Goal: Task Accomplishment & Management: Manage account settings

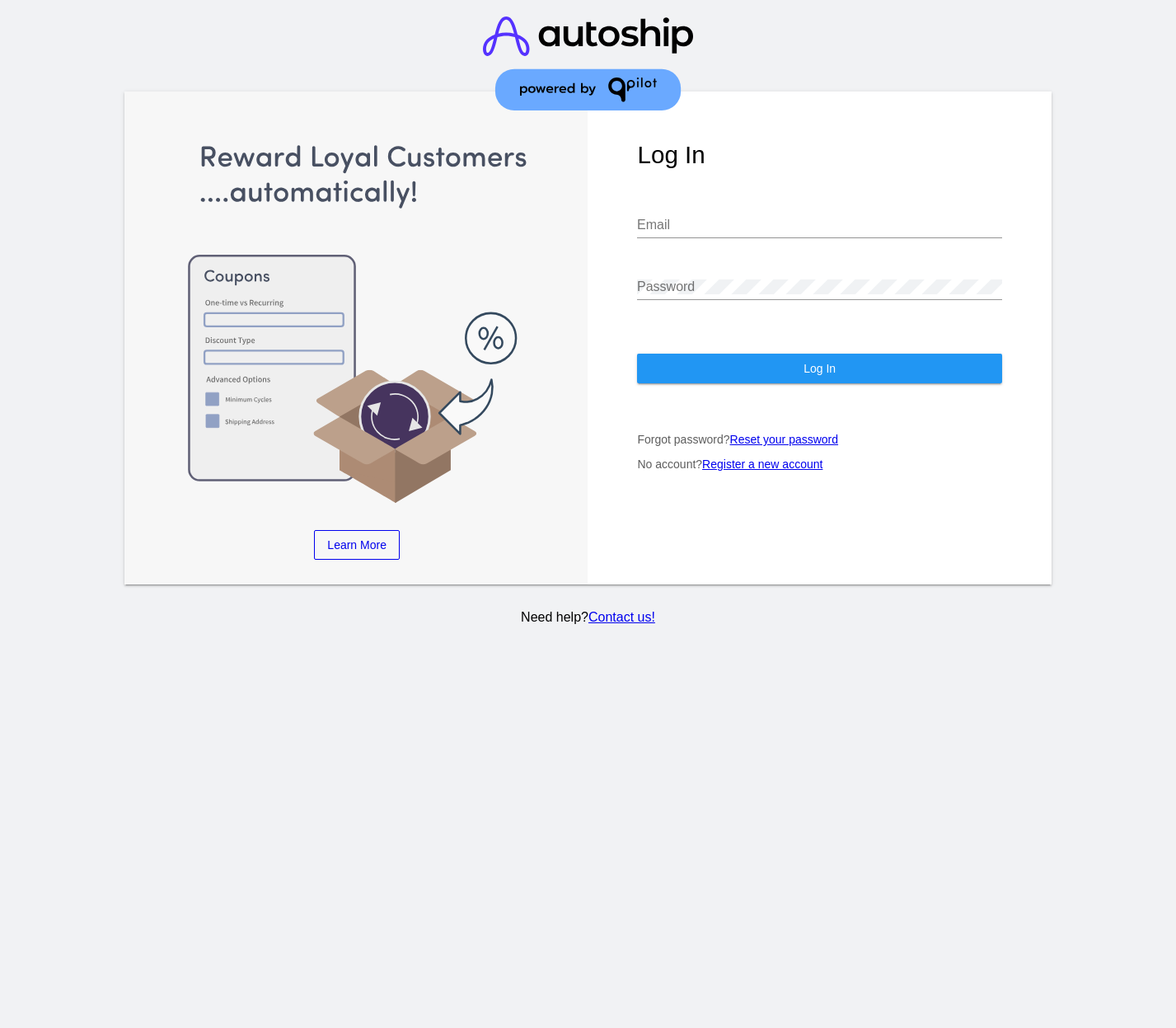
click at [707, 201] on div "Email" at bounding box center [819, 220] width 364 height 37
click at [0, 1027] on com-1password-button at bounding box center [0, 1028] width 0 height 0
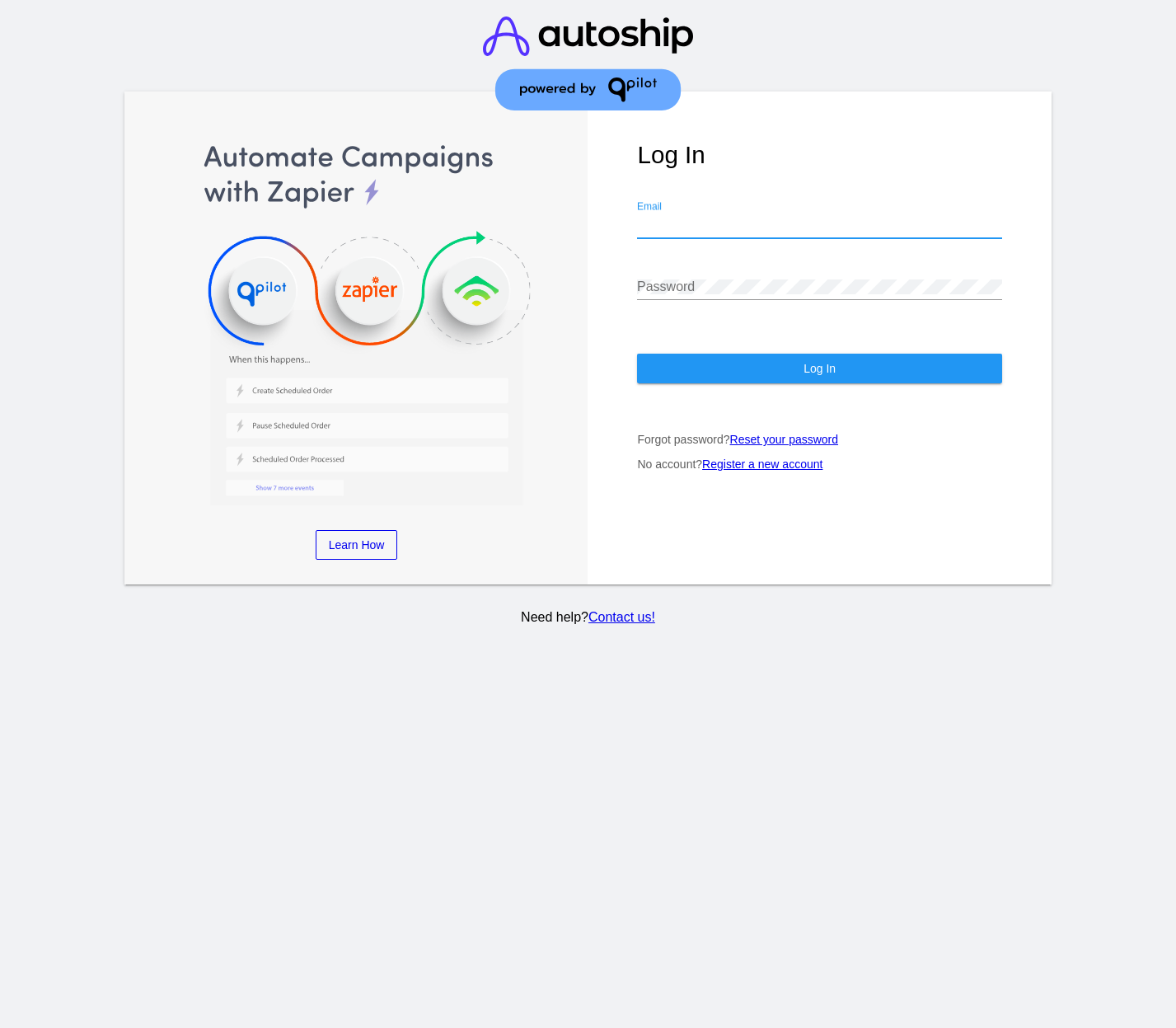
type input "[PERSON_NAME][EMAIL_ADDRESS][PERSON_NAME][DOMAIN_NAME]"
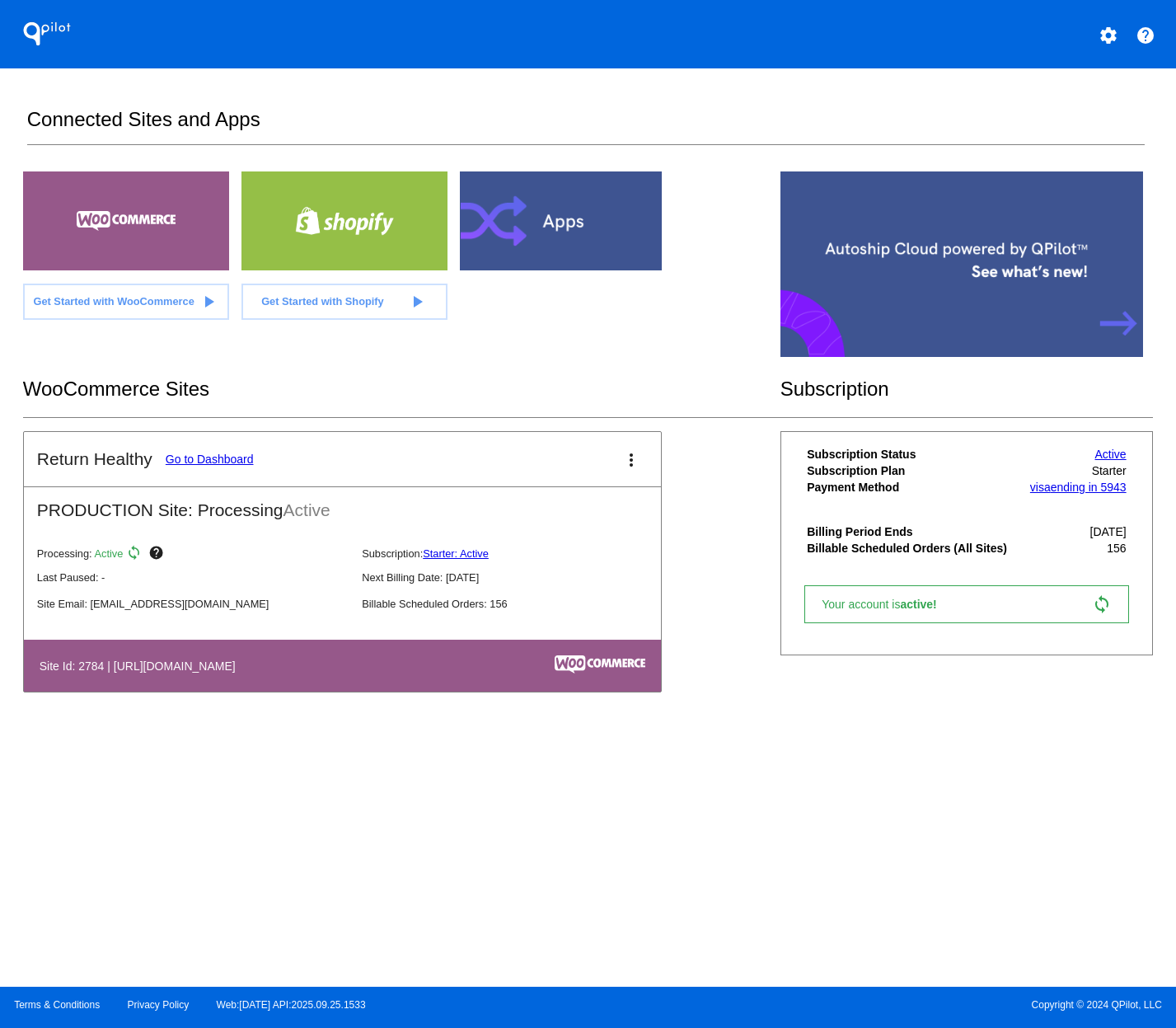
click at [202, 461] on link "Go to Dashboard" at bounding box center [209, 459] width 88 height 13
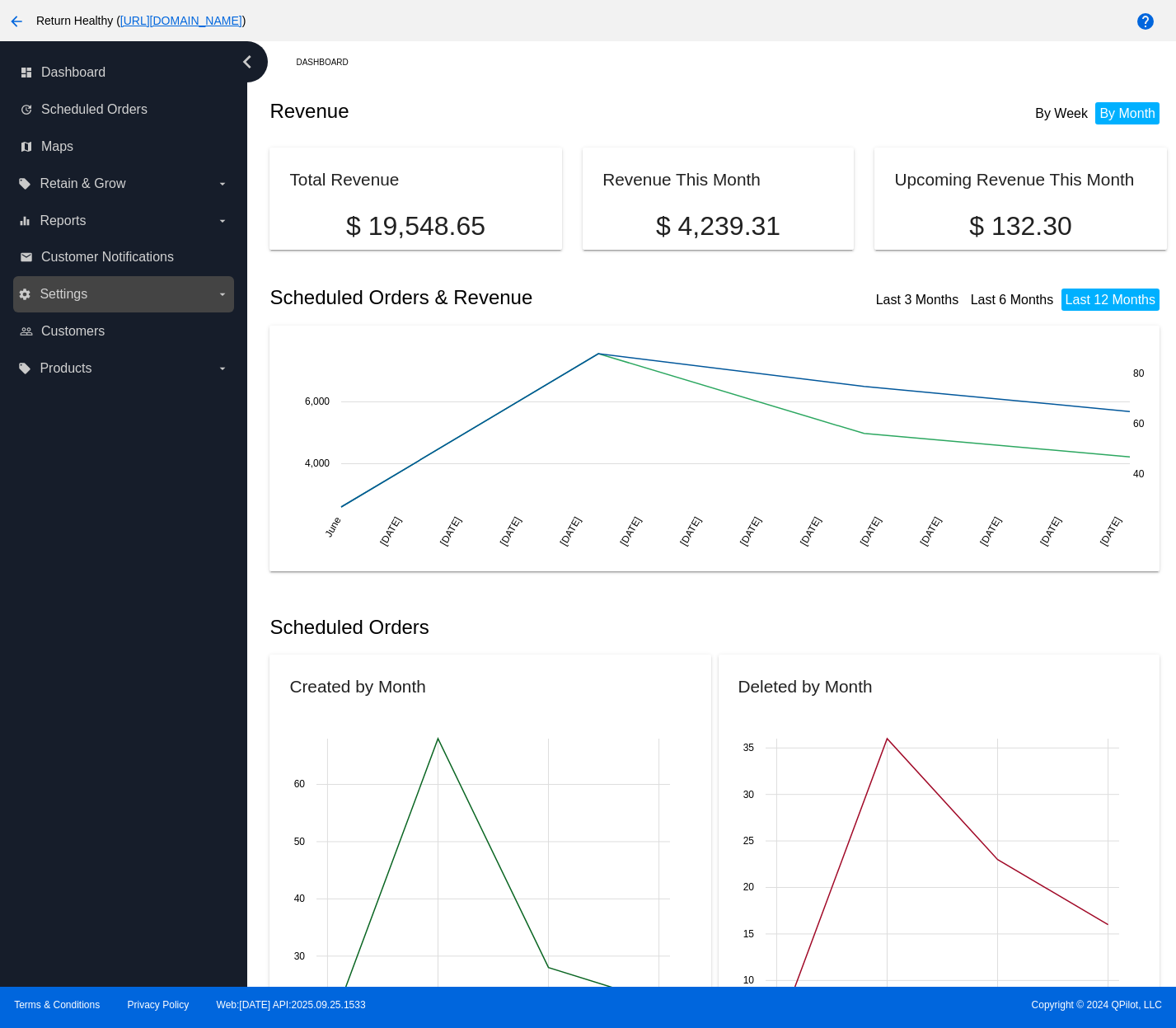
click at [116, 287] on label "settings Settings arrow_drop_down" at bounding box center [123, 294] width 210 height 26
click at [0, 0] on input "settings Settings arrow_drop_down" at bounding box center [0, 0] width 0 height 0
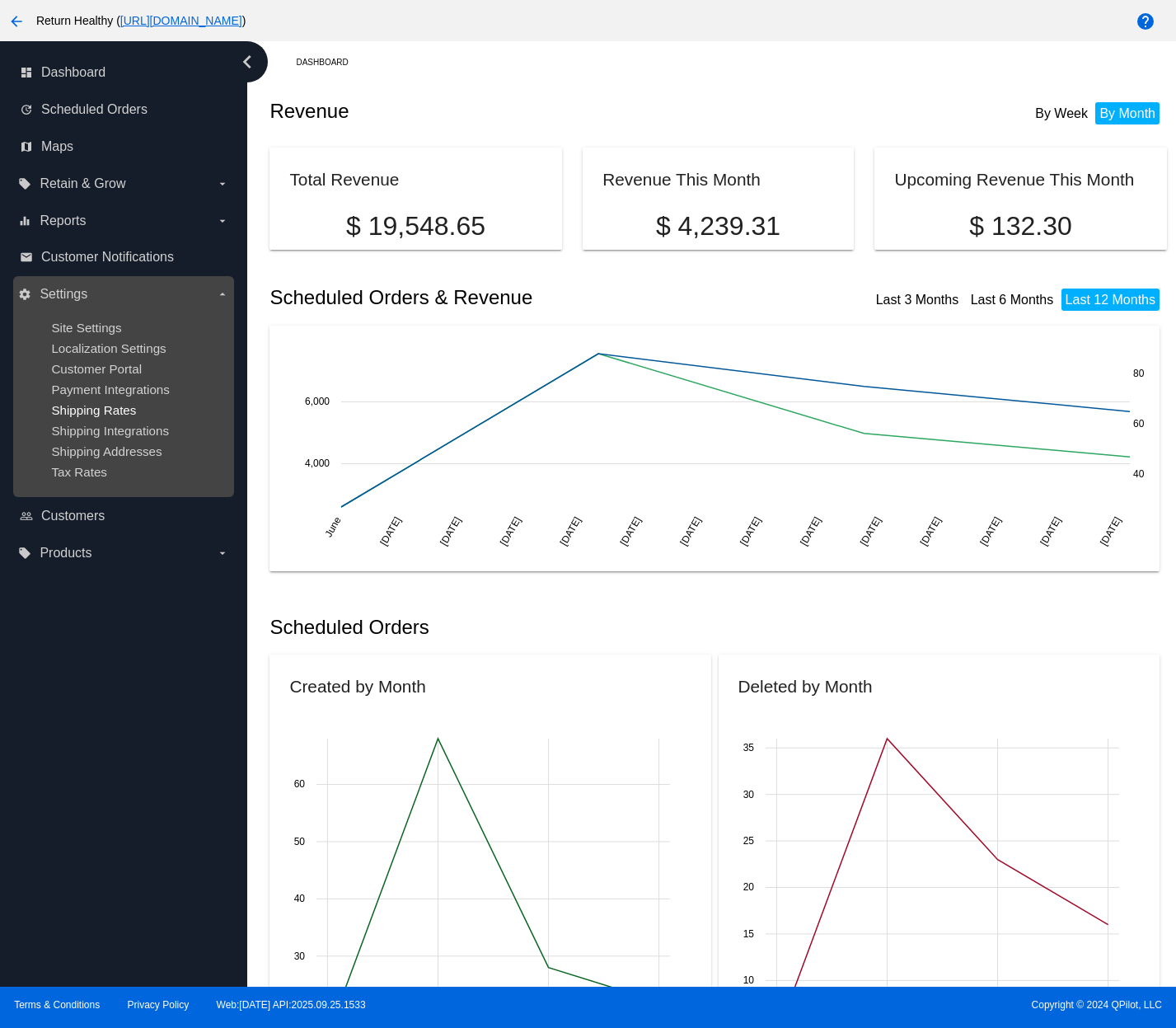
click at [133, 411] on span "Shipping Rates" at bounding box center [94, 410] width 85 height 14
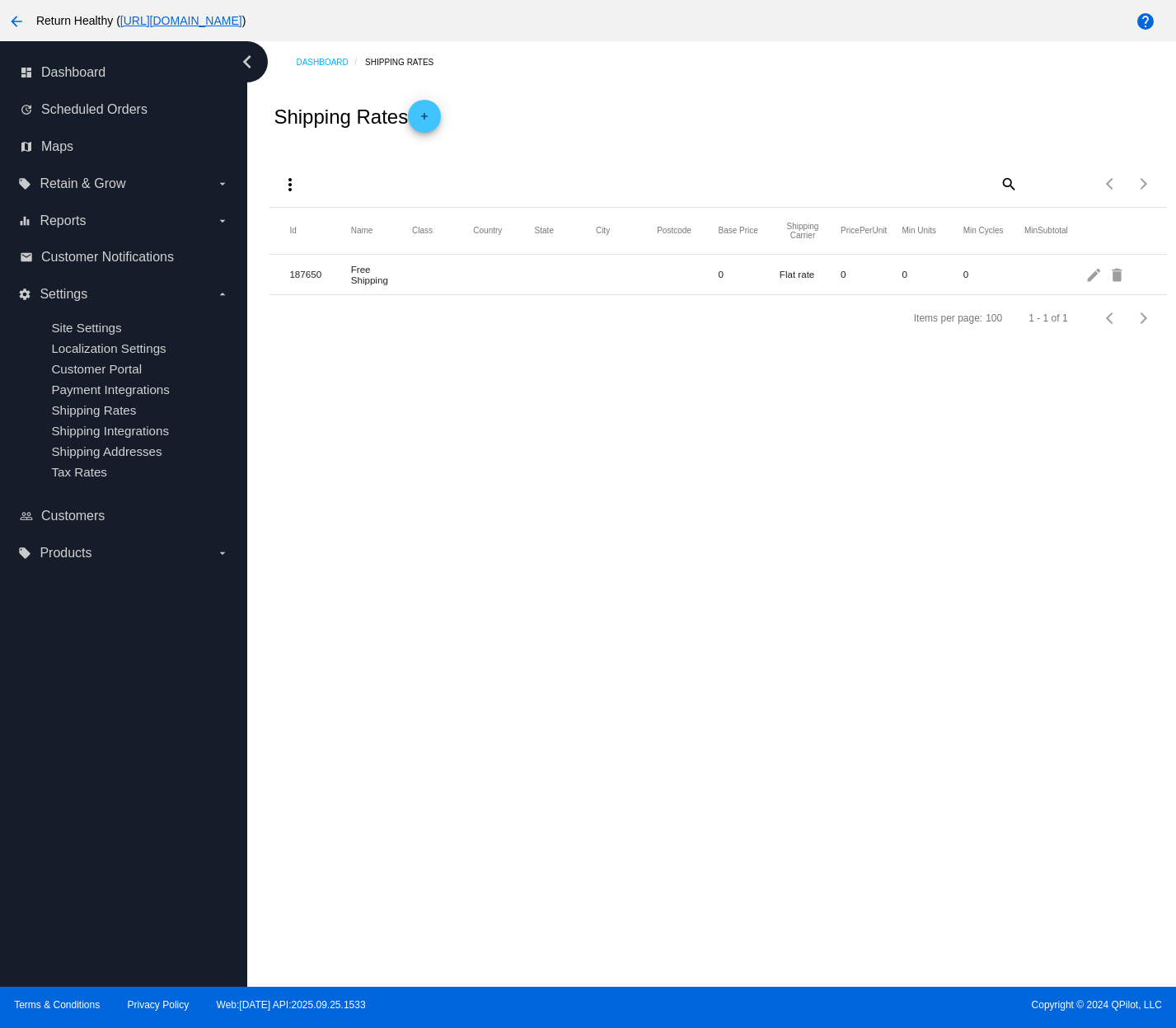
click at [435, 117] on mat-icon "add" at bounding box center [424, 120] width 19 height 19
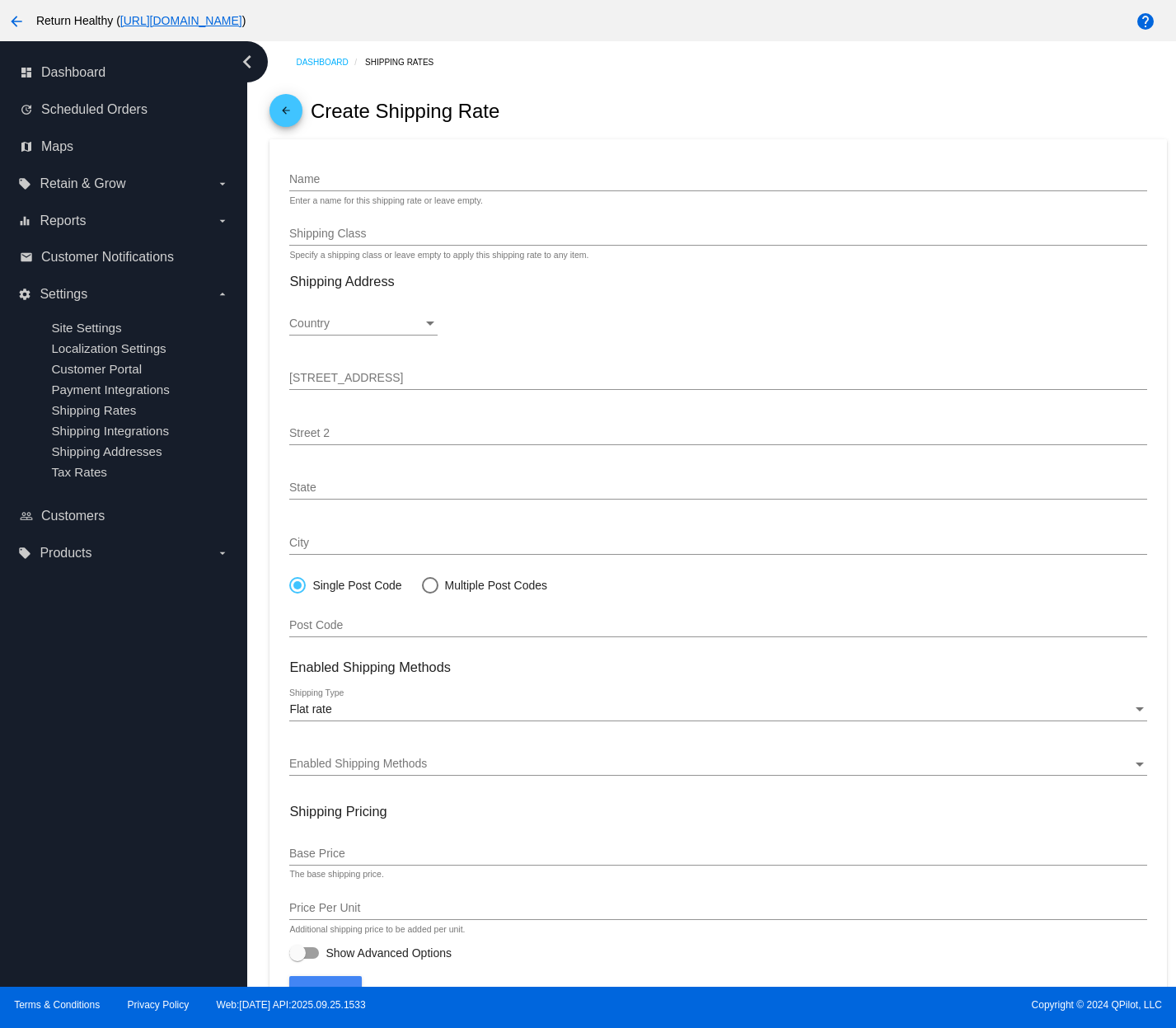
scroll to position [41, 0]
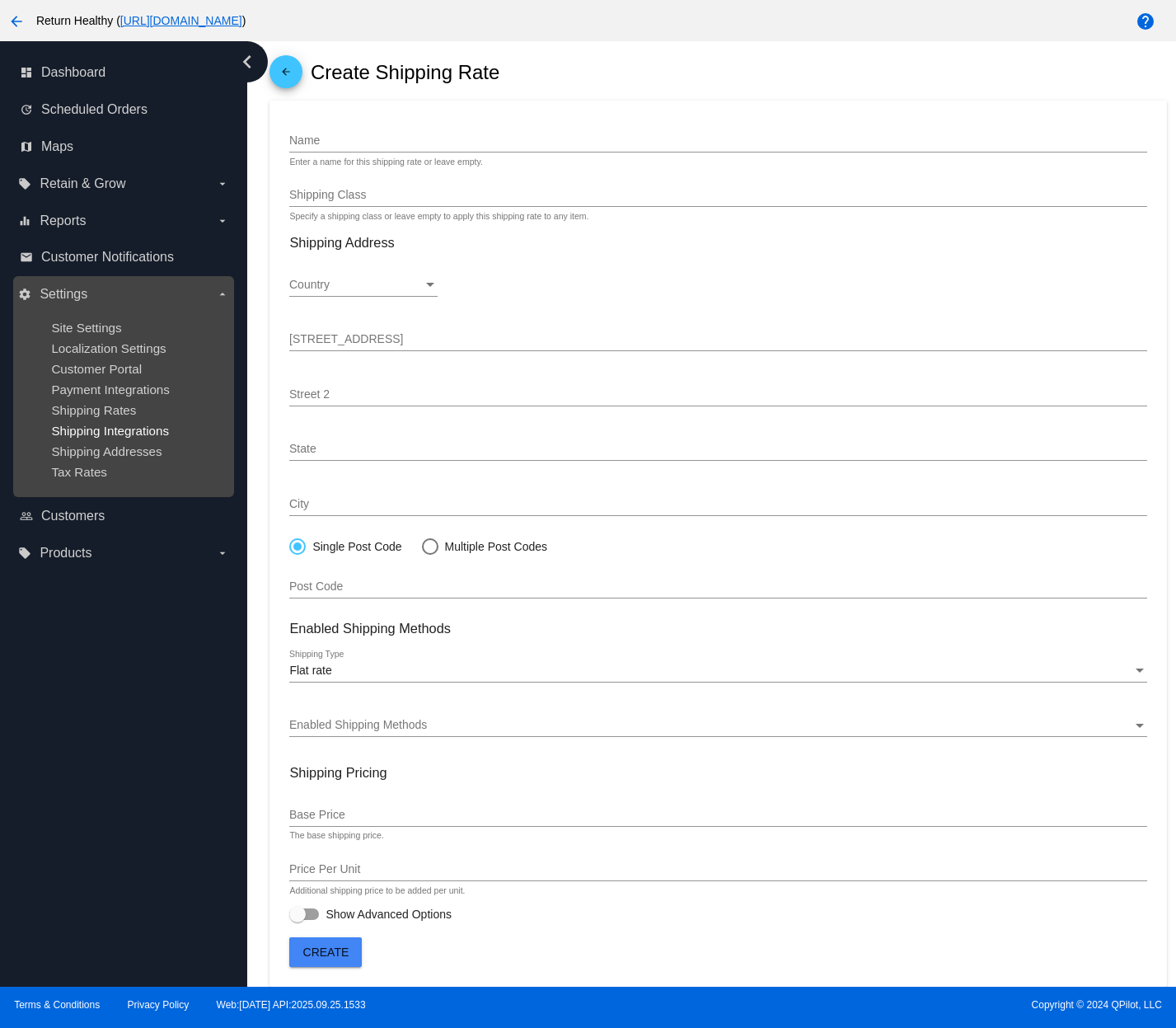
click at [152, 435] on span "Shipping Integrations" at bounding box center [109, 430] width 118 height 14
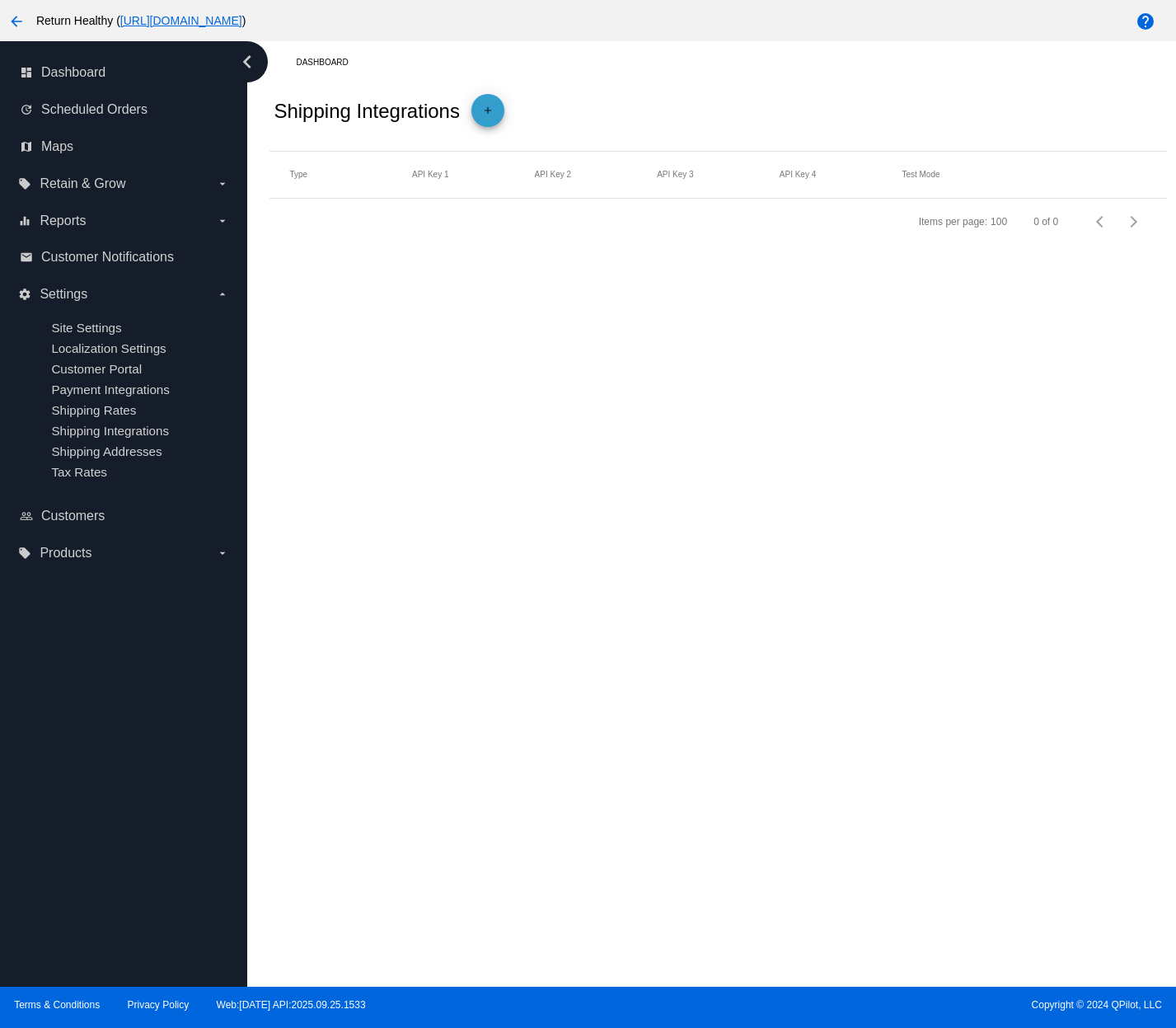
click at [490, 111] on mat-icon "add" at bounding box center [487, 114] width 19 height 19
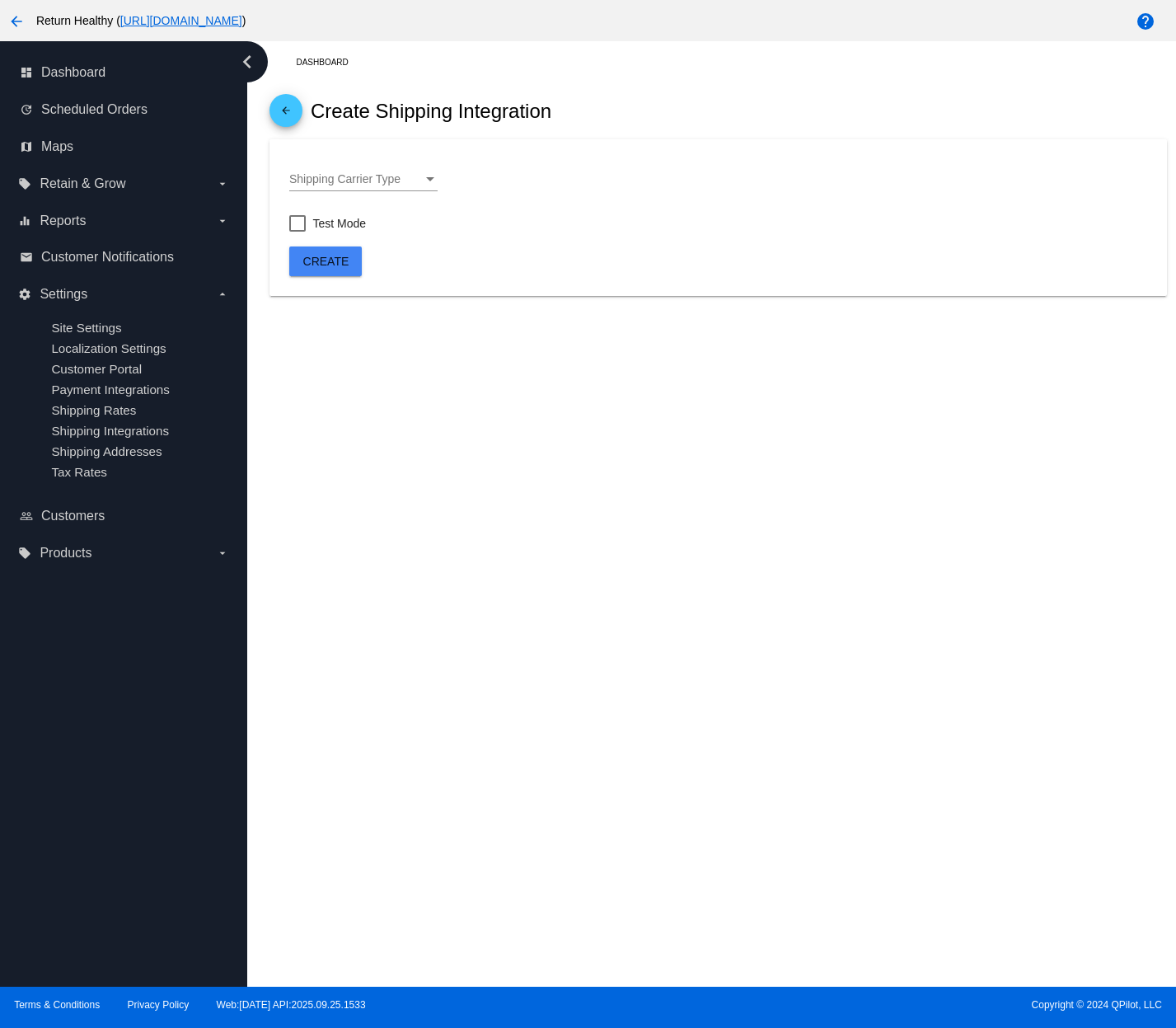
click at [424, 175] on div "Shipping Carrier Type" at bounding box center [430, 180] width 15 height 13
click at [639, 94] on div at bounding box center [588, 514] width 1176 height 1028
click at [98, 513] on span "Customers" at bounding box center [72, 516] width 63 height 15
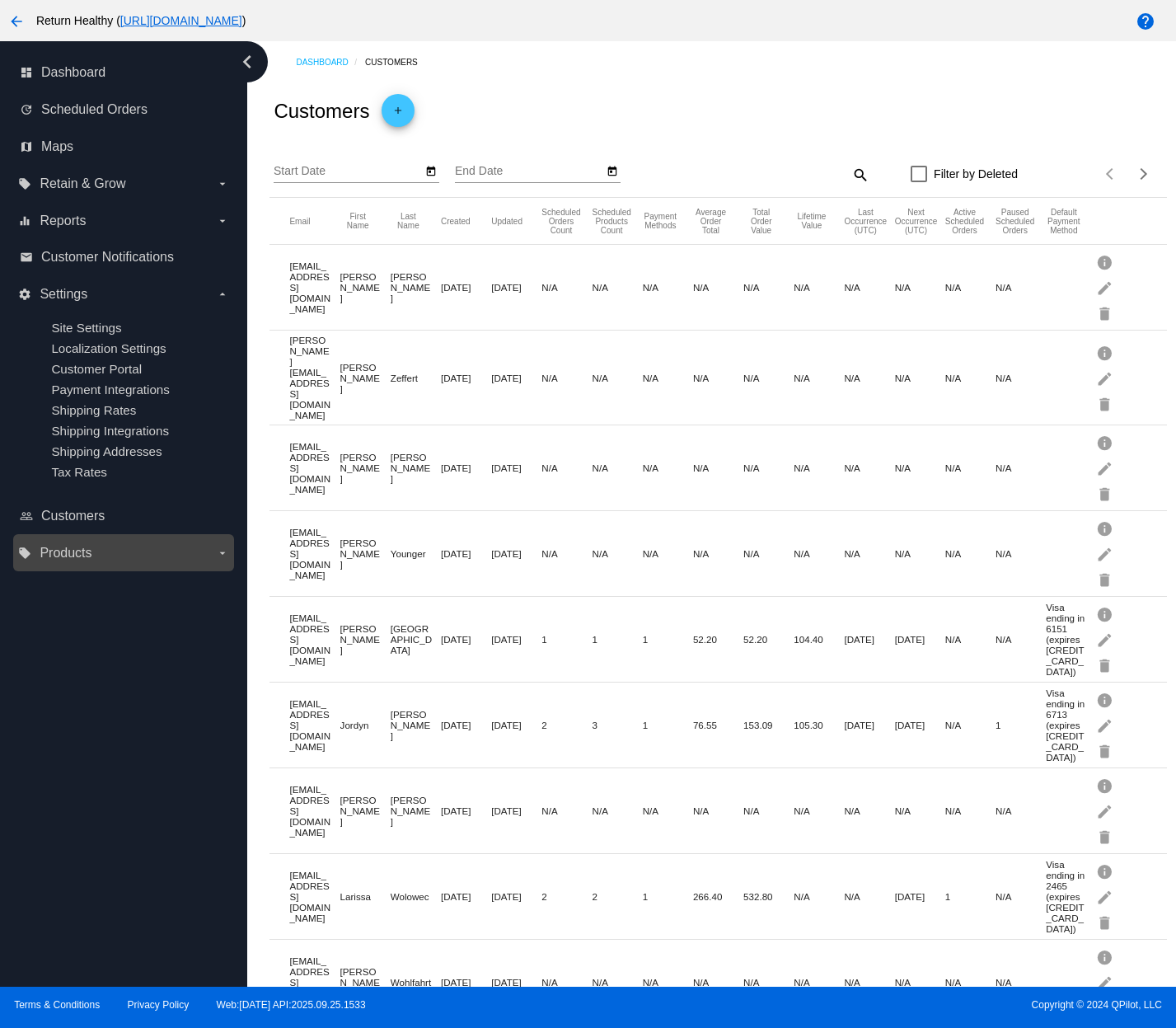
click at [98, 545] on label "local_offer Products arrow_drop_down" at bounding box center [123, 553] width 210 height 26
click at [0, 0] on input "local_offer Products arrow_drop_down" at bounding box center [0, 0] width 0 height 0
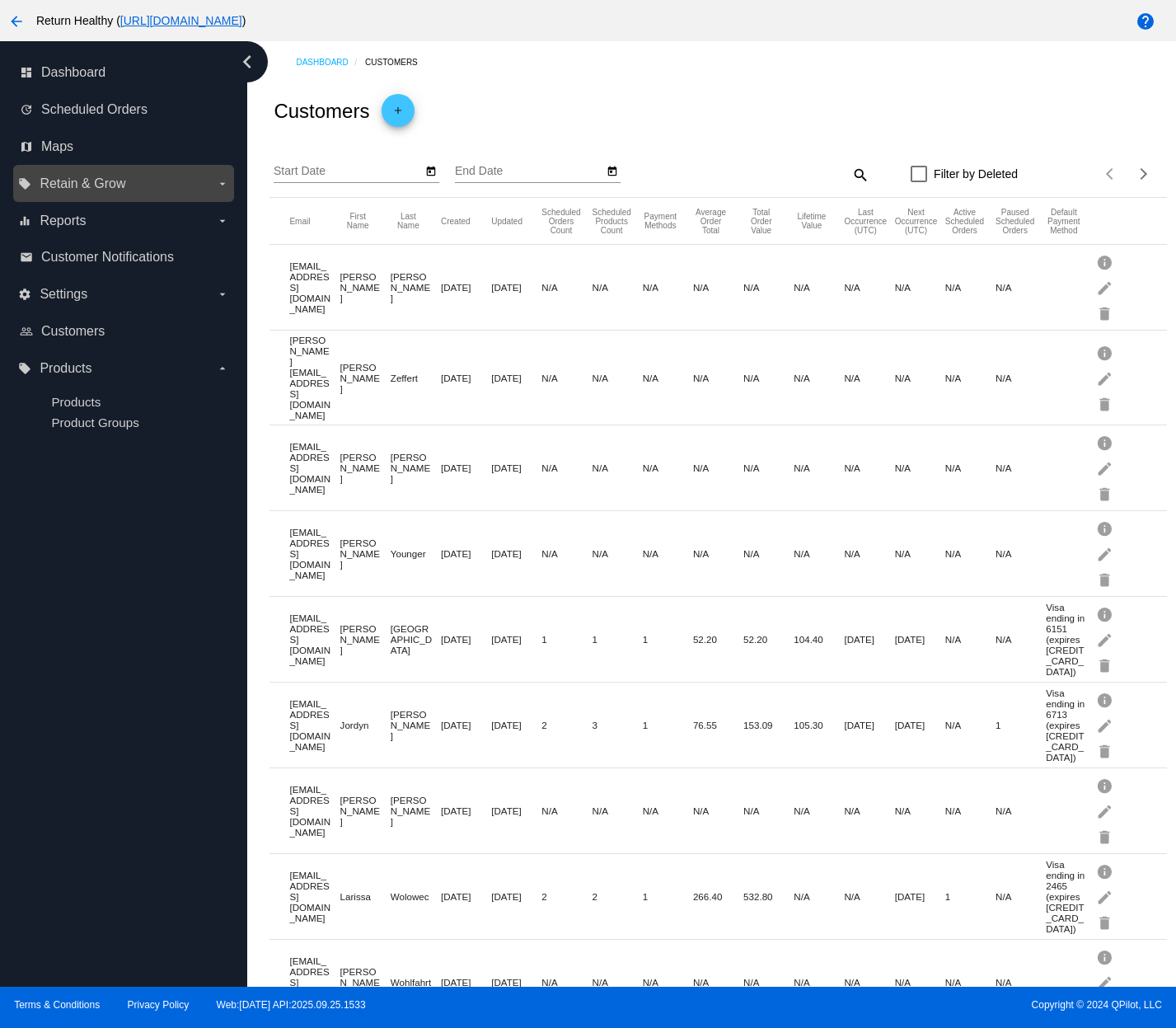
click at [111, 181] on span "Retain & Grow" at bounding box center [82, 184] width 86 height 15
click at [0, 0] on input "local_offer Retain & Grow arrow_drop_down" at bounding box center [0, 0] width 0 height 0
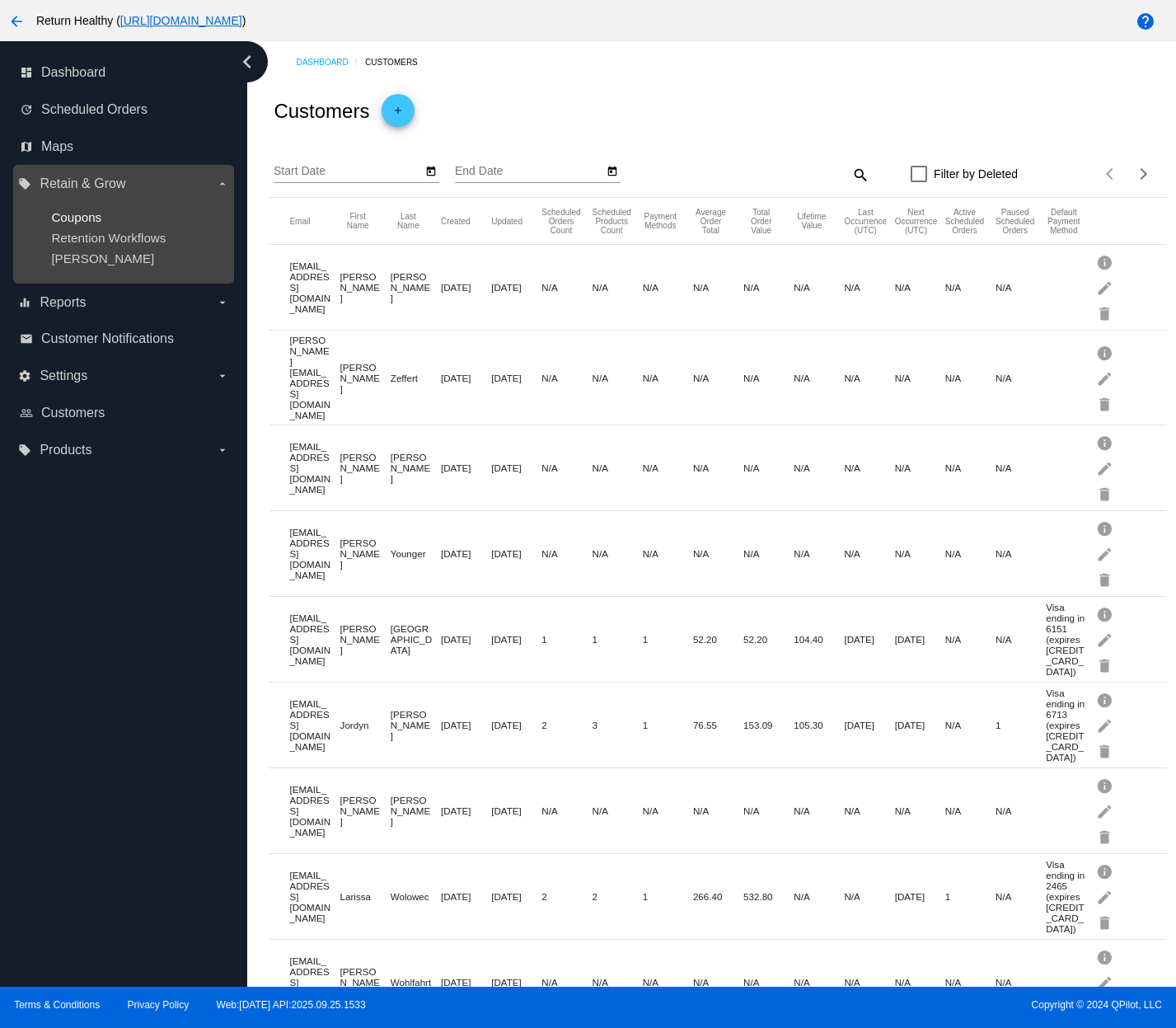
click at [96, 214] on span "Coupons" at bounding box center [76, 217] width 50 height 14
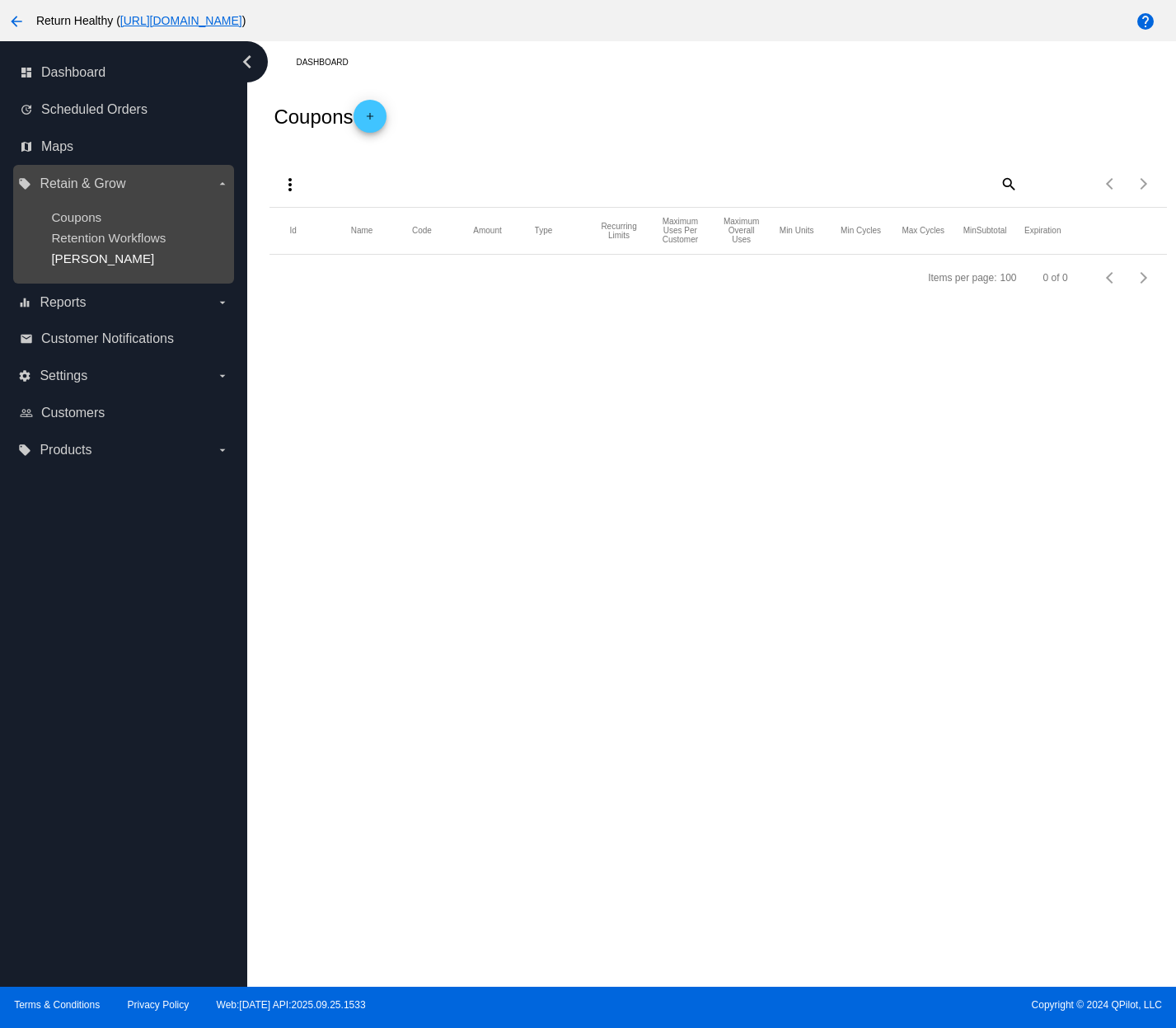
click at [90, 256] on span "[PERSON_NAME]" at bounding box center [102, 258] width 103 height 14
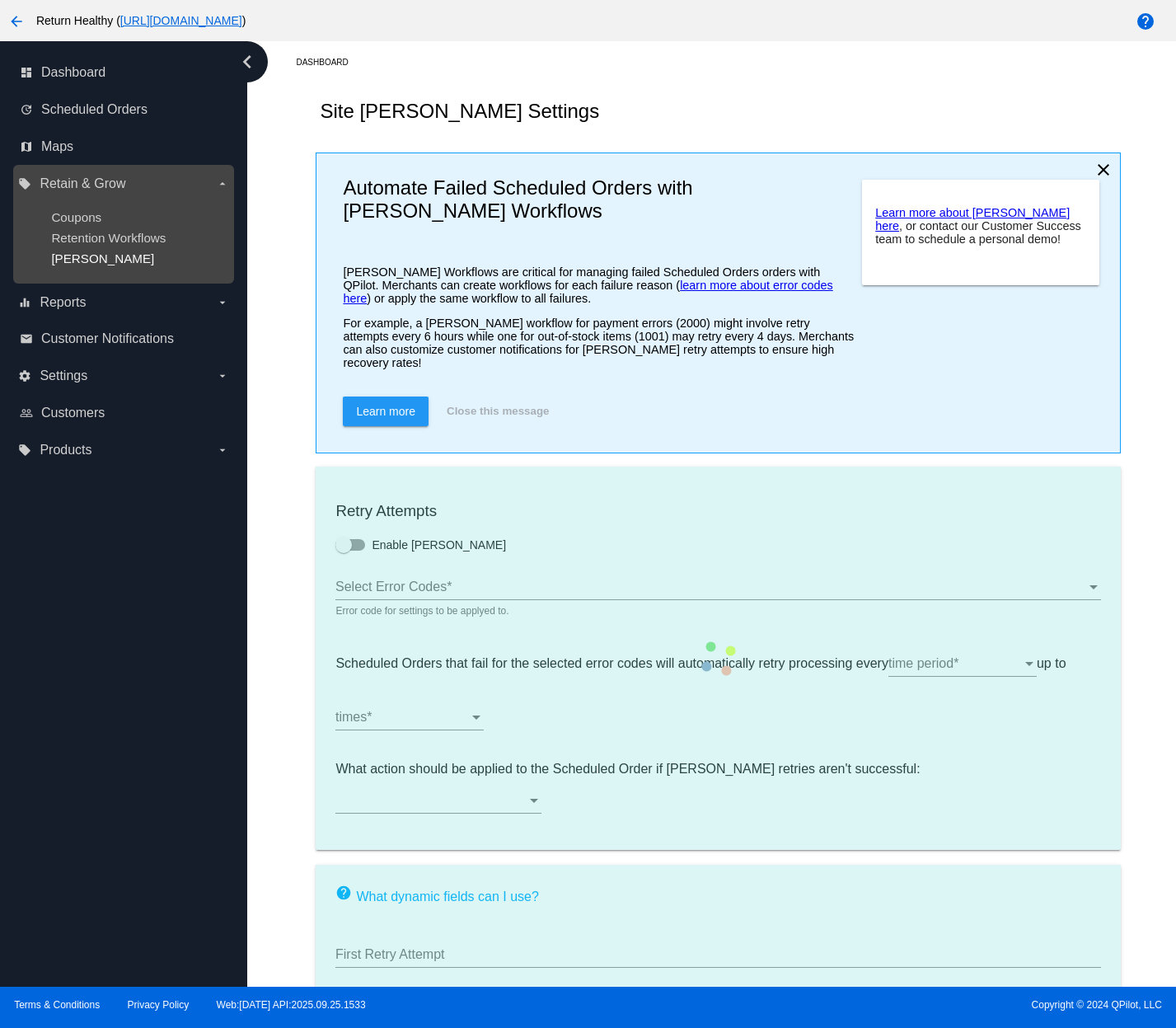
type input "If no changes are made, we will automatically retry processing your {{Scheduled…"
type input "If no changes are made, we will automatically {{DunningAction}} your {{Schedule…"
type input "Your {{ScheduledOrder}} was {{DunningAction}}."
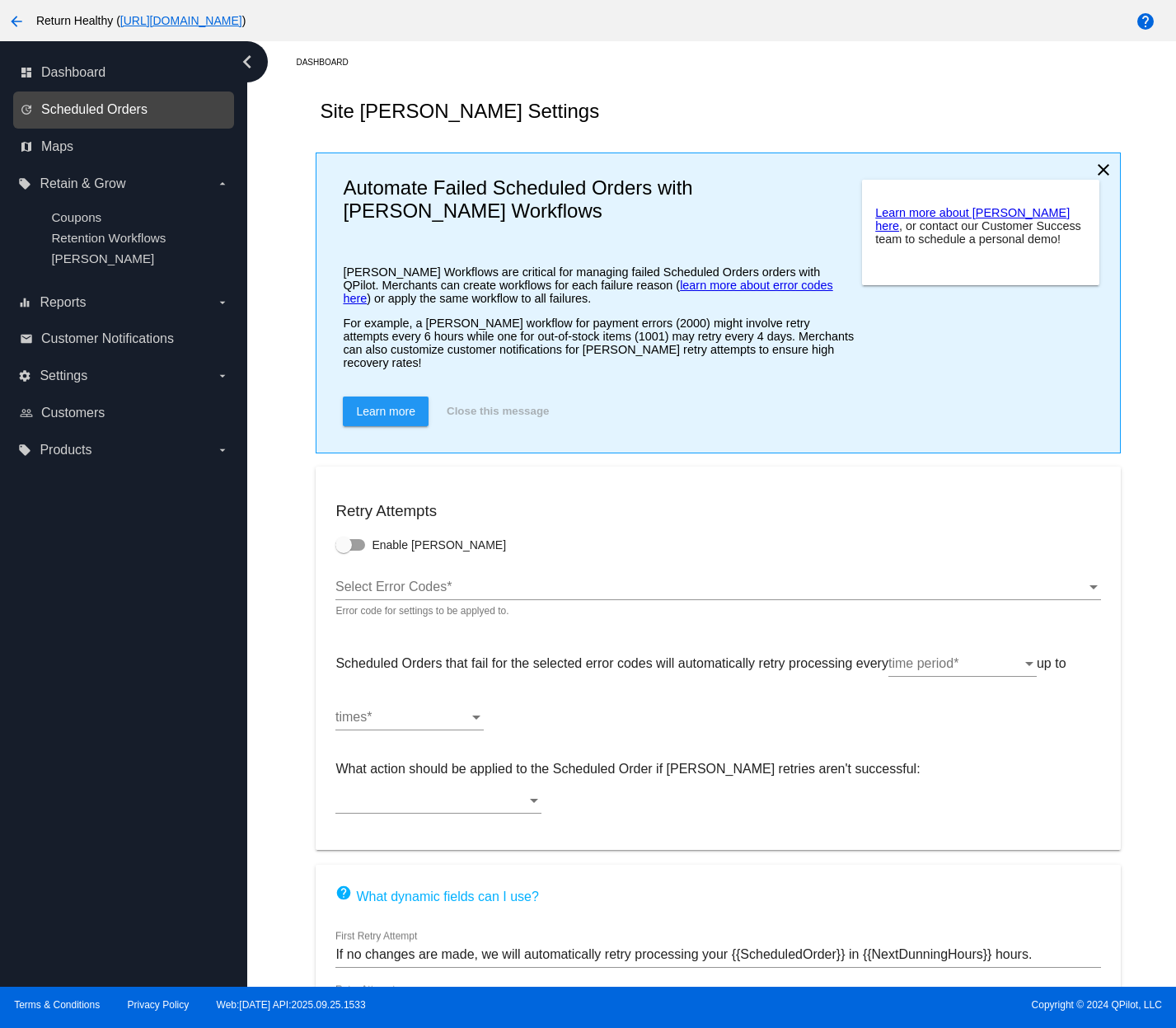
click at [95, 116] on span "Scheduled Orders" at bounding box center [94, 109] width 107 height 15
